Goal: Find specific page/section: Locate a particular part of the current website

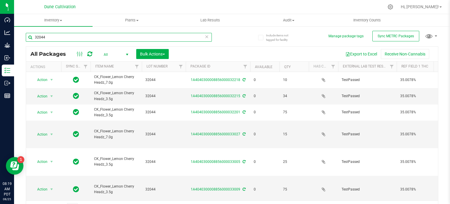
click at [122, 36] on input "32044" at bounding box center [119, 37] width 186 height 9
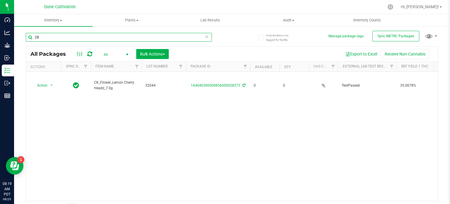
type input "2"
type input "32044"
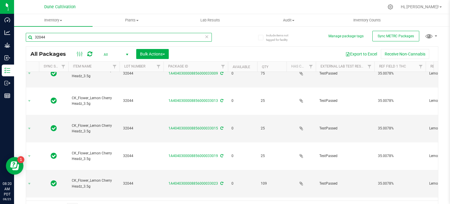
scroll to position [0, 22]
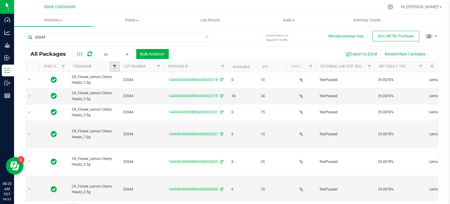
click at [112, 67] on span "Filter" at bounding box center [114, 66] width 5 height 5
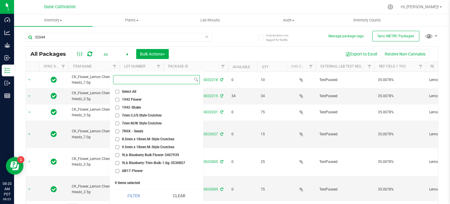
scroll to position [16, 0]
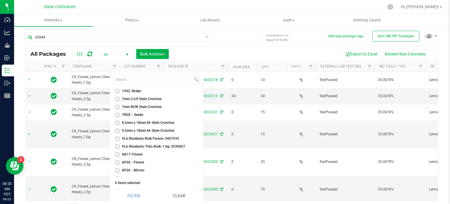
click at [98, 71] on th "Item Name" at bounding box center [93, 67] width 51 height 10
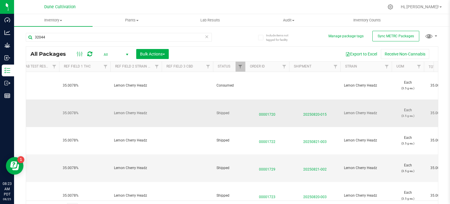
scroll to position [0, 338]
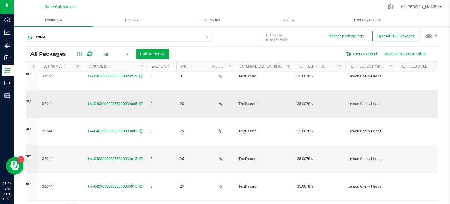
click at [194, 118] on td "75" at bounding box center [190, 132] width 29 height 28
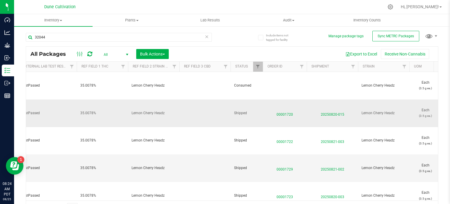
click at [285, 109] on span "00001720" at bounding box center [284, 113] width 37 height 8
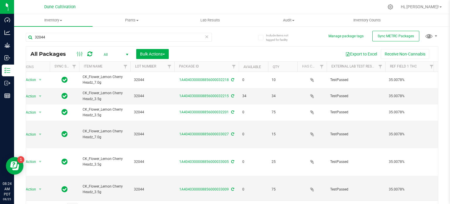
click at [116, 68] on th "Item Name" at bounding box center [104, 67] width 51 height 10
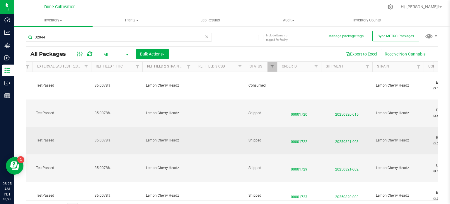
click at [293, 136] on span "00001722" at bounding box center [299, 140] width 37 height 8
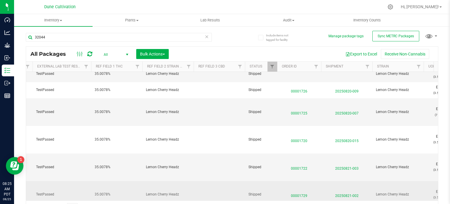
click at [302, 190] on span "00001729" at bounding box center [299, 194] width 37 height 8
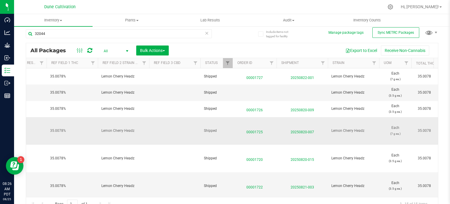
click at [260, 126] on span "00001725" at bounding box center [254, 130] width 37 height 8
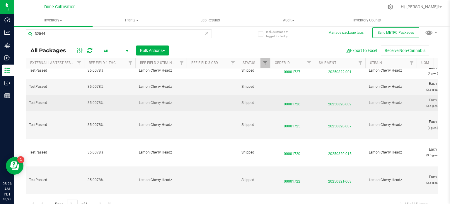
click at [290, 102] on span "00001726" at bounding box center [292, 102] width 37 height 8
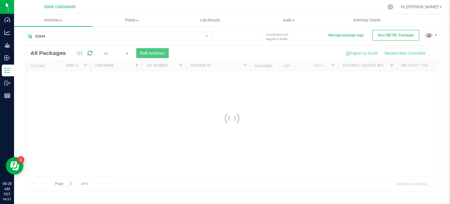
scroll to position [1, 0]
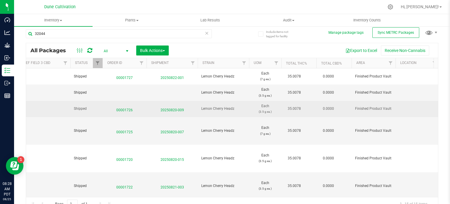
scroll to position [0, 490]
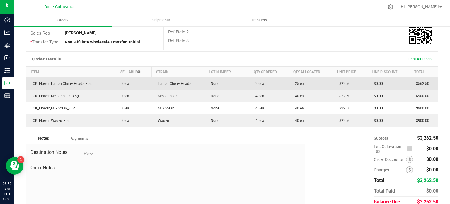
scroll to position [126, 0]
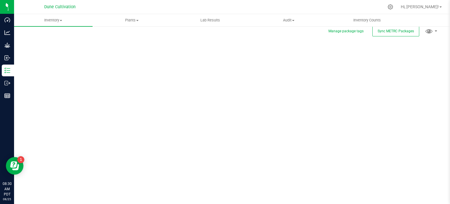
scroll to position [1, 0]
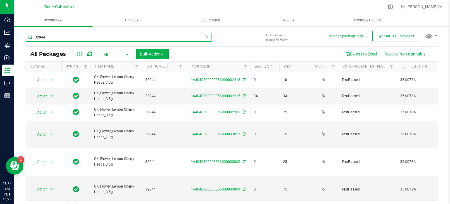
click at [120, 33] on input "32044" at bounding box center [119, 37] width 186 height 9
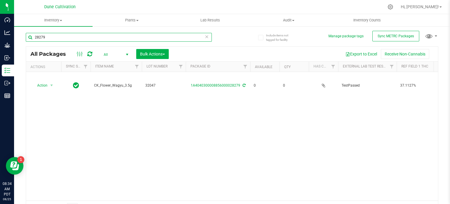
click at [71, 35] on input "28279" at bounding box center [119, 37] width 186 height 9
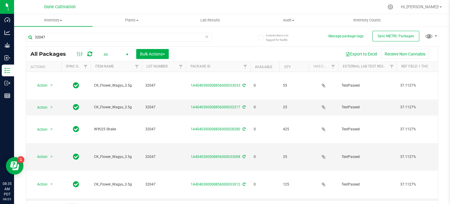
click at [120, 66] on th "Item Name" at bounding box center [116, 67] width 51 height 10
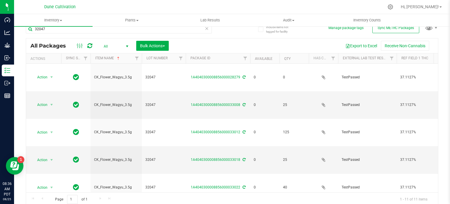
click at [205, 49] on div "Export to Excel Receive Non-Cannabis" at bounding box center [303, 46] width 260 height 10
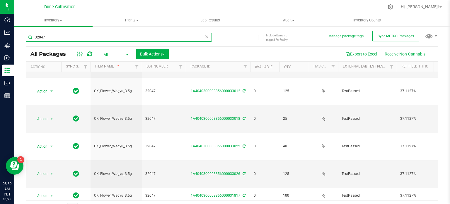
click at [85, 39] on input "32047" at bounding box center [119, 37] width 186 height 9
type input "33022"
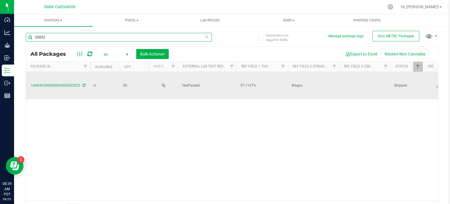
scroll to position [0, 207]
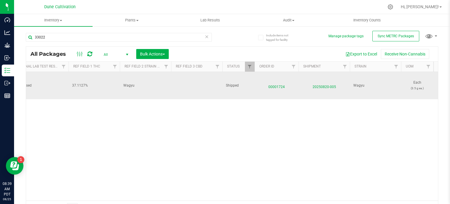
click at [276, 81] on span "00001724" at bounding box center [276, 85] width 37 height 8
